Goal: Information Seeking & Learning: Learn about a topic

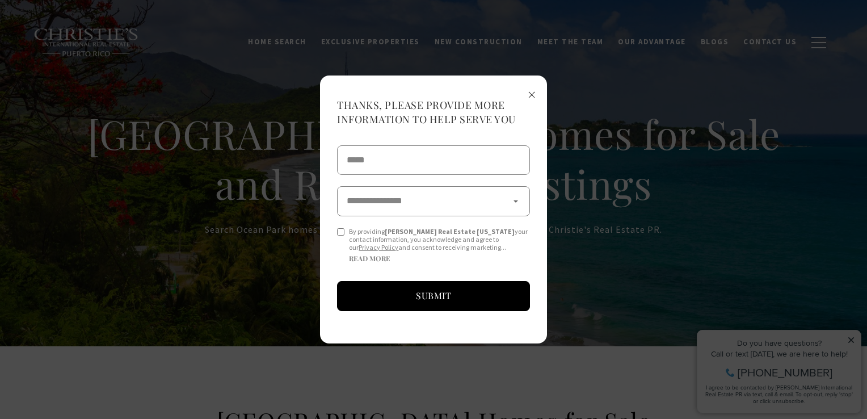
click at [533, 94] on span "×" at bounding box center [532, 93] width 8 height 21
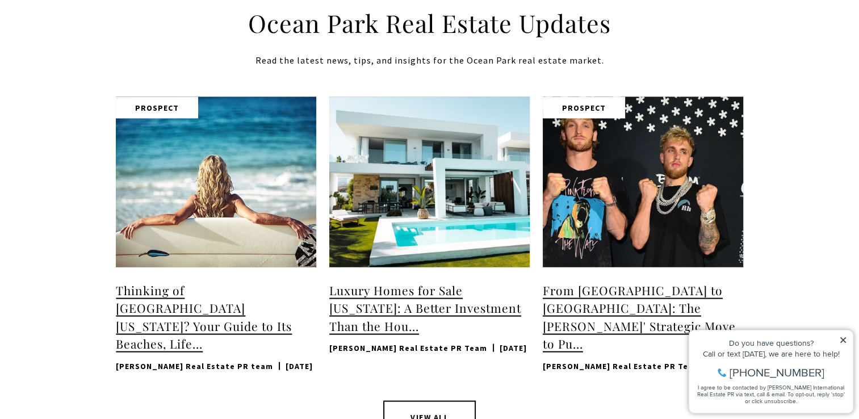
scroll to position [2073, 0]
click at [27, 259] on div "Ocean Park Real Estate Updates Read the latest news, tips, and insights for the…" at bounding box center [429, 236] width 859 height 512
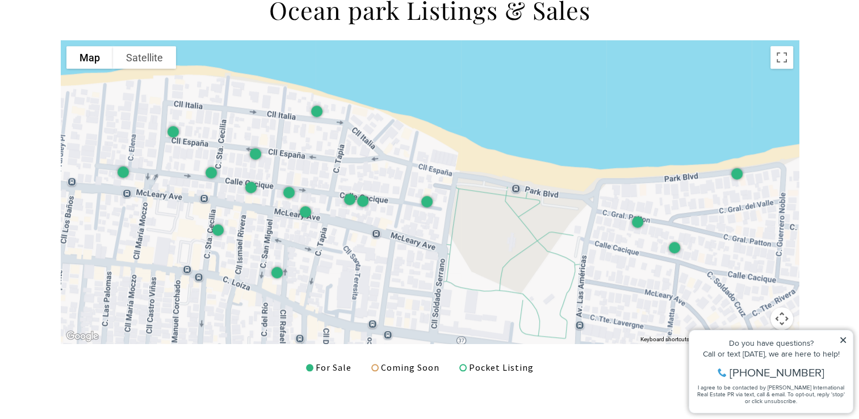
scroll to position [944, 0]
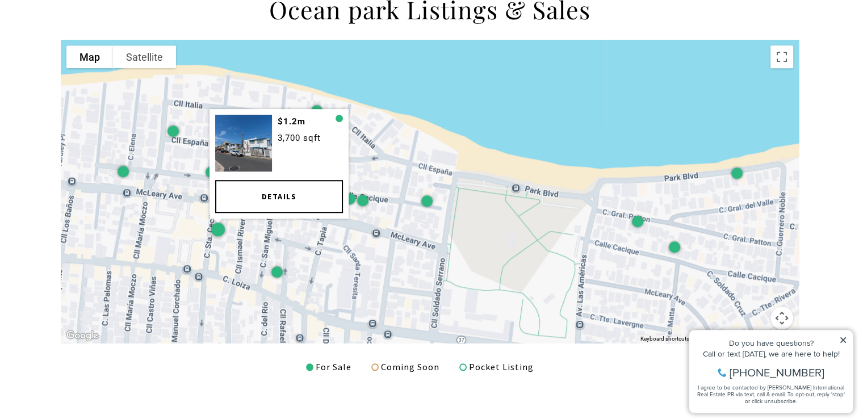
click at [220, 228] on div at bounding box center [218, 229] width 14 height 14
click at [266, 190] on link "Details" at bounding box center [279, 196] width 128 height 33
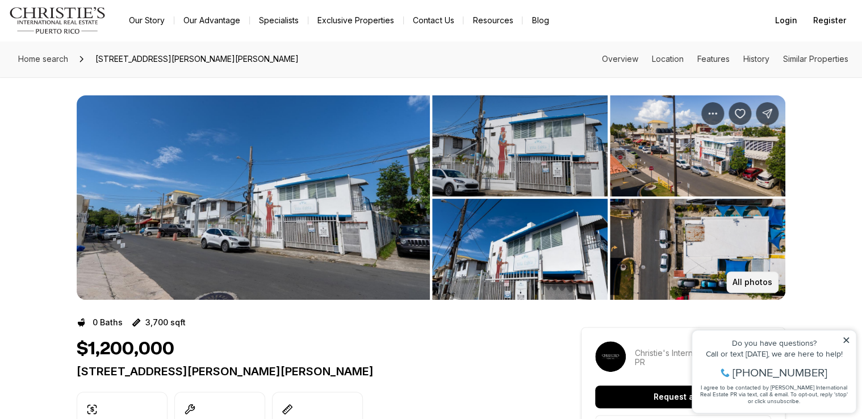
click at [760, 276] on button "All photos" at bounding box center [752, 282] width 52 height 22
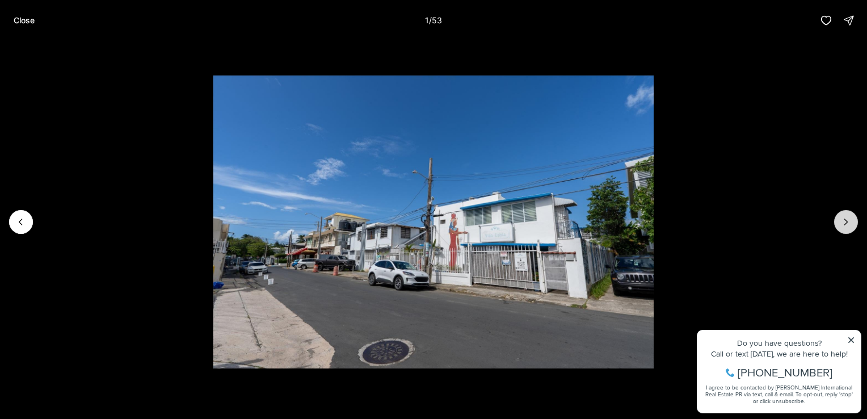
click at [847, 221] on icon "Next slide" at bounding box center [846, 221] width 11 height 11
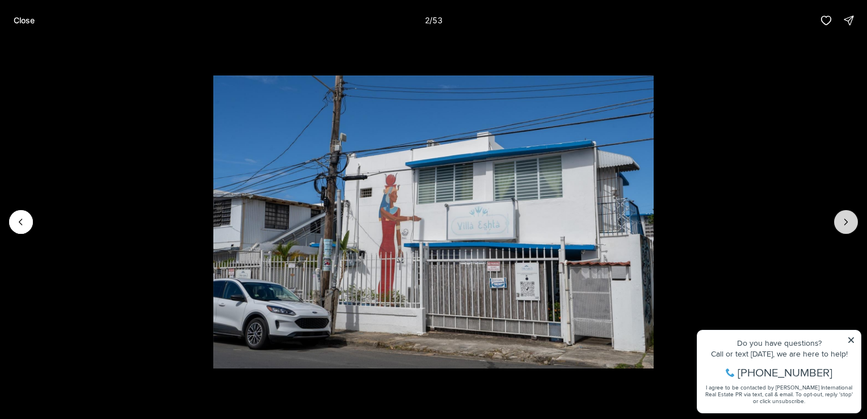
click at [847, 221] on icon "Next slide" at bounding box center [846, 221] width 11 height 11
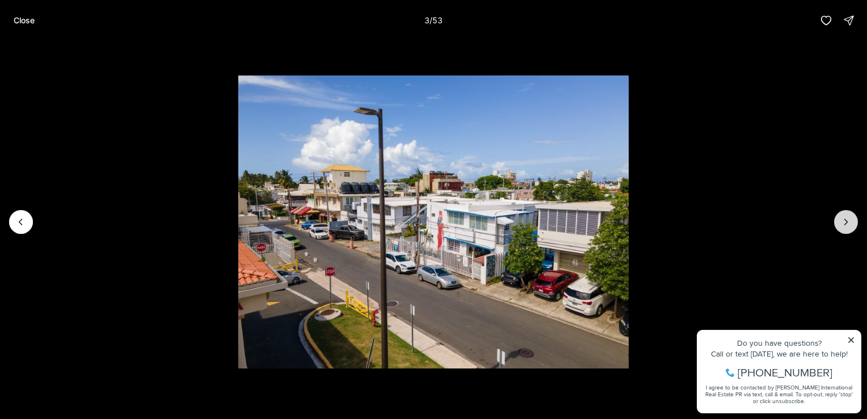
click at [847, 221] on icon "Next slide" at bounding box center [846, 221] width 11 height 11
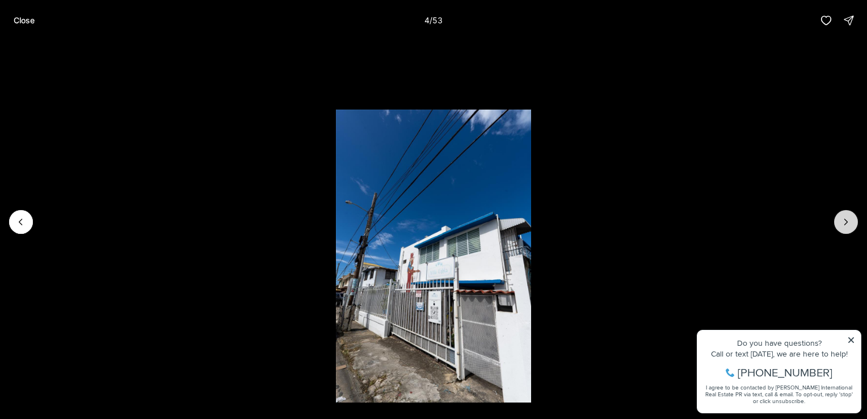
click at [847, 221] on icon "Next slide" at bounding box center [846, 221] width 11 height 11
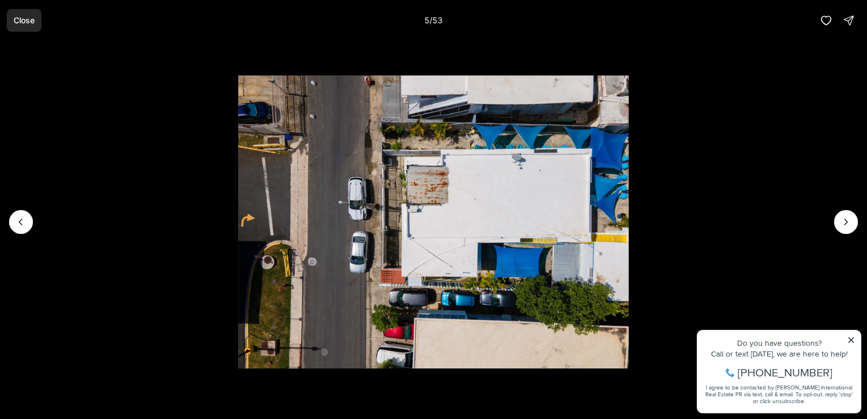
click at [29, 19] on p "Close" at bounding box center [24, 20] width 21 height 9
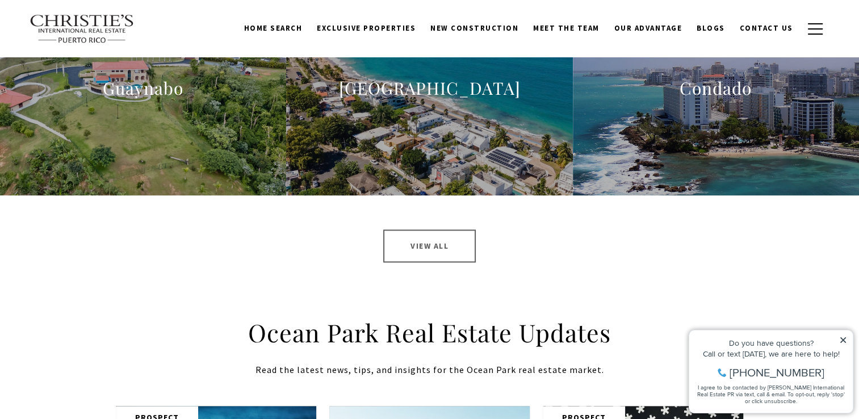
scroll to position [943, 0]
